Goal: Task Accomplishment & Management: Use online tool/utility

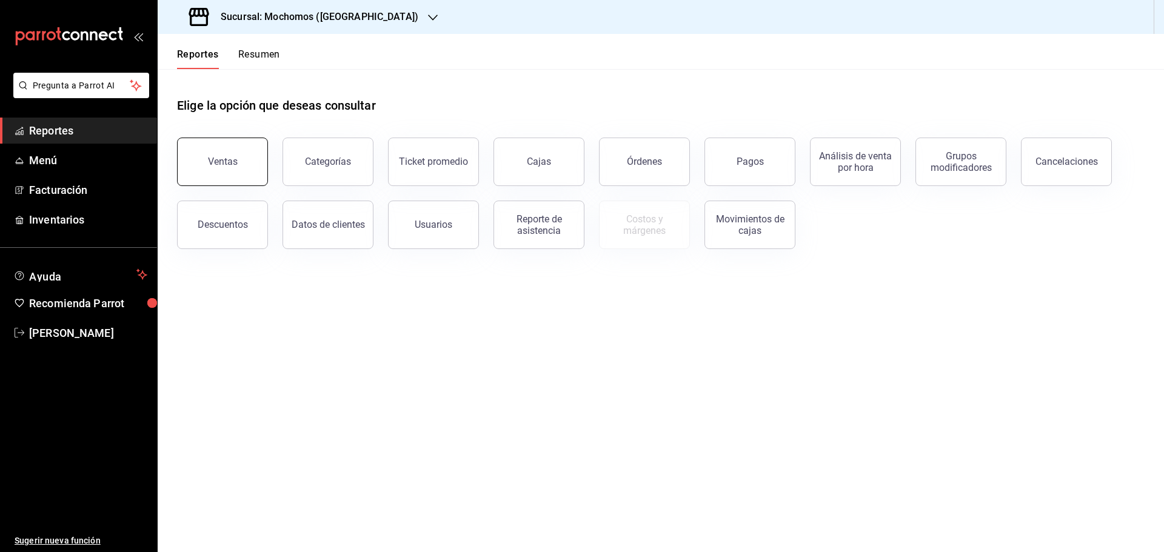
click at [229, 161] on div "Ventas" at bounding box center [223, 162] width 30 height 12
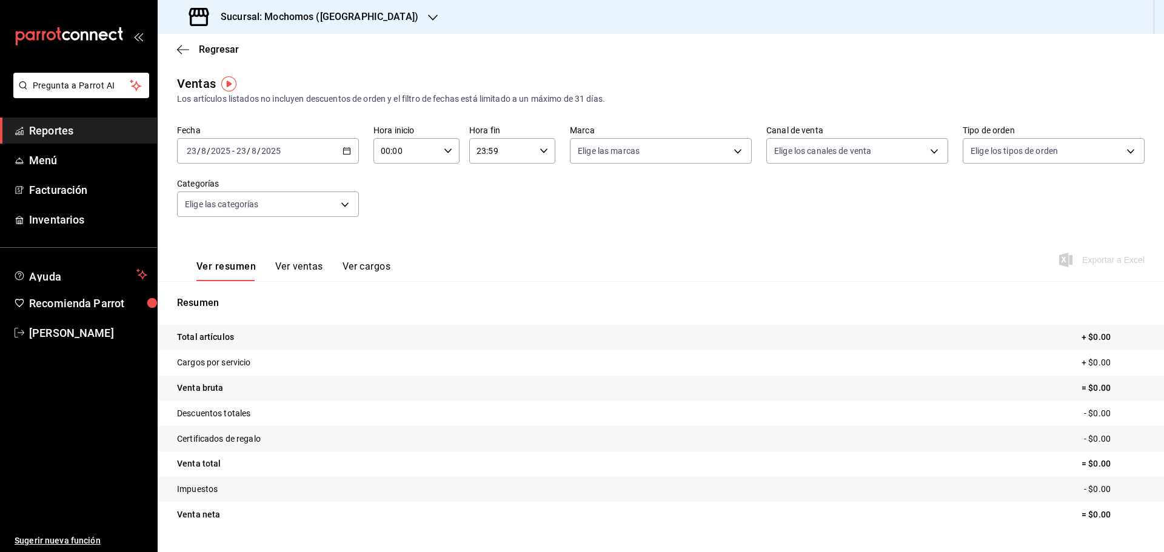
click at [346, 149] on icon "button" at bounding box center [347, 151] width 8 height 8
click at [232, 296] on span "Rango de fechas" at bounding box center [234, 296] width 94 height 13
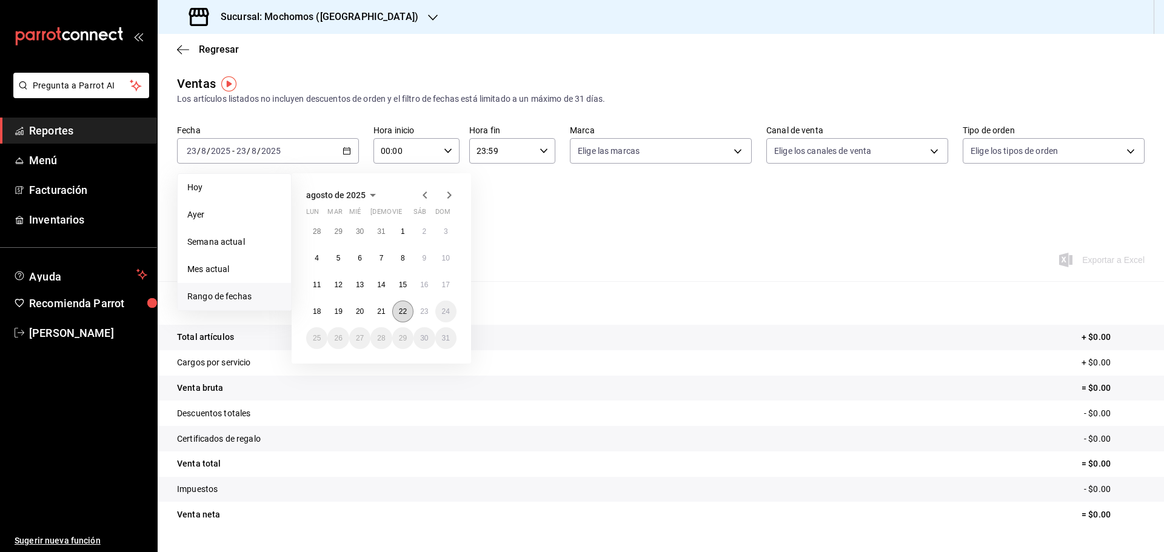
click at [404, 312] on abbr "22" at bounding box center [403, 311] width 8 height 8
click at [423, 312] on abbr "23" at bounding box center [424, 311] width 8 height 8
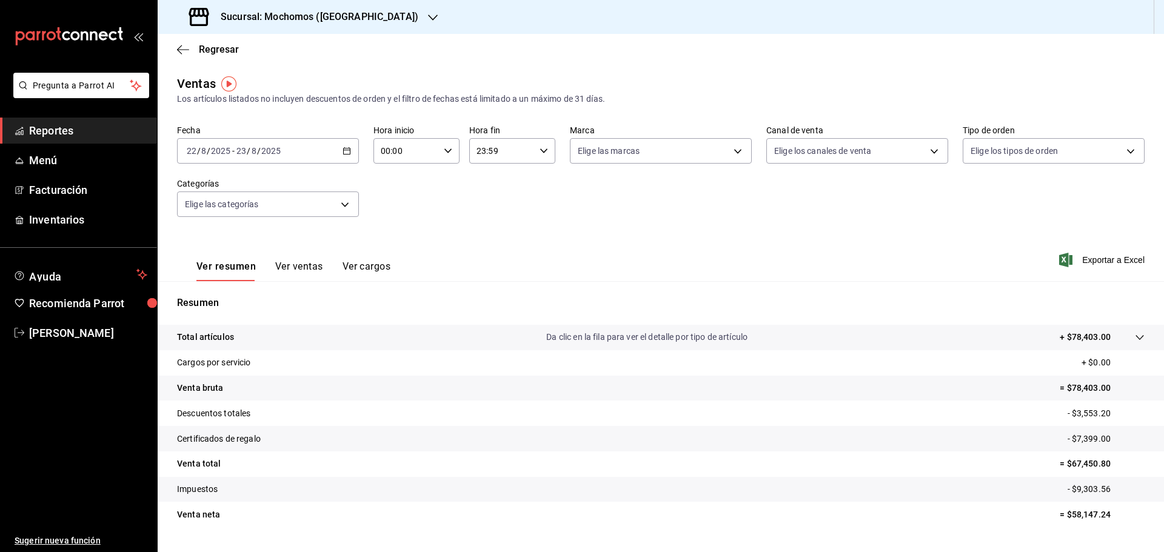
click at [444, 147] on icon "button" at bounding box center [448, 151] width 8 height 8
click at [396, 203] on span "05" at bounding box center [393, 206] width 24 height 10
type input "05:00"
click at [540, 150] on div at bounding box center [582, 276] width 1164 height 552
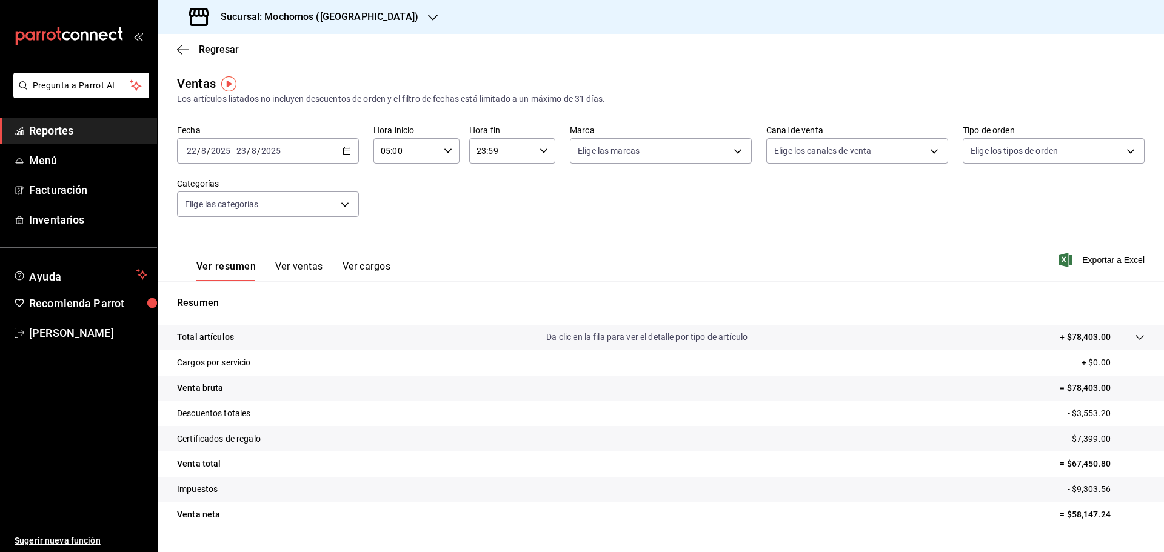
click at [540, 147] on icon "button" at bounding box center [544, 151] width 8 height 8
click at [492, 206] on button "05" at bounding box center [488, 211] width 38 height 24
type input "05:59"
click at [1097, 258] on div at bounding box center [582, 276] width 1164 height 552
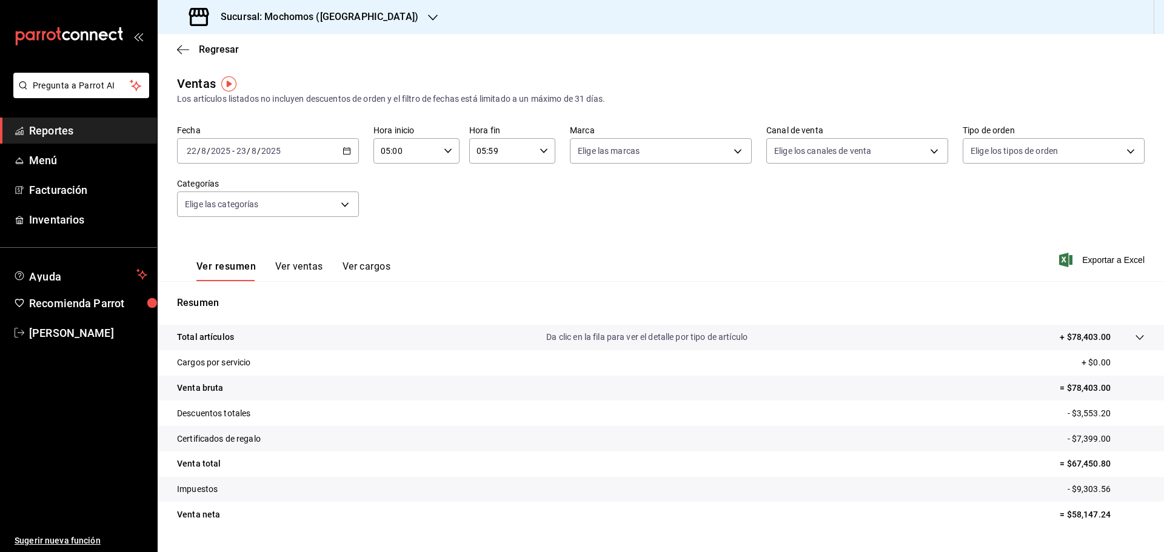
click at [1097, 258] on span "Exportar a Excel" at bounding box center [1102, 260] width 83 height 15
click at [428, 15] on icon "button" at bounding box center [433, 18] width 10 height 10
click at [194, 46] on span "Ryoshi (Cancun)" at bounding box center [225, 52] width 117 height 13
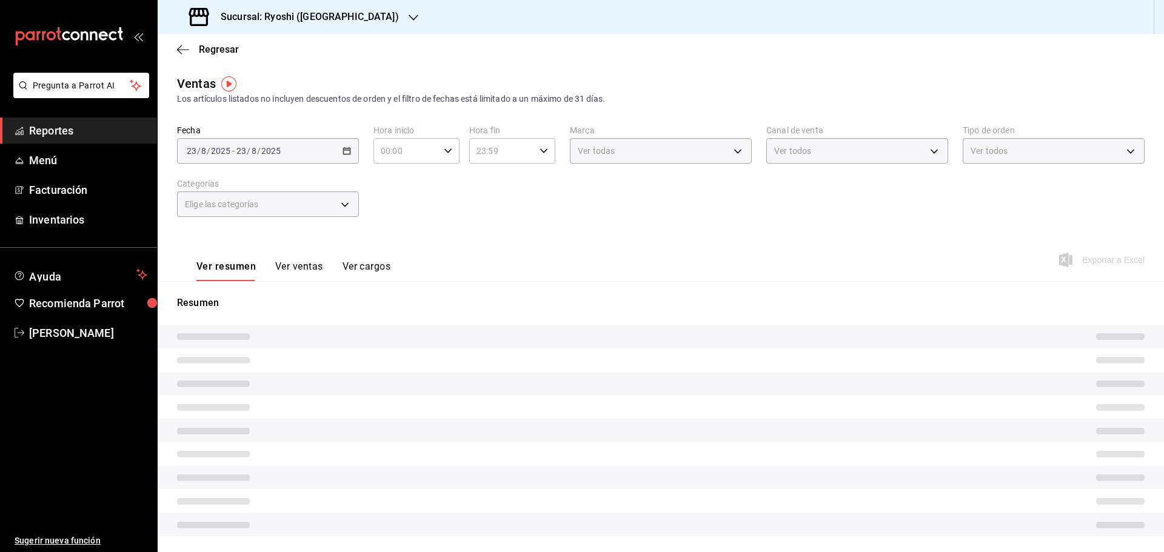
type input "05:00"
type input "05:59"
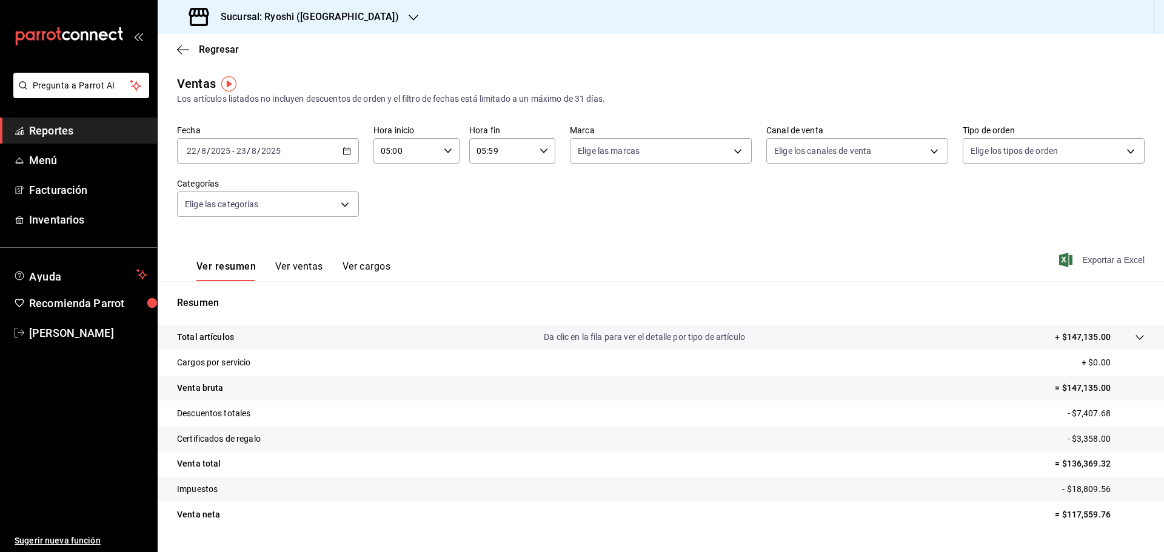
click at [1083, 253] on span "Exportar a Excel" at bounding box center [1102, 260] width 83 height 15
click at [183, 47] on icon "button" at bounding box center [183, 49] width 12 height 11
